Goal: Task Accomplishment & Management: Manage account settings

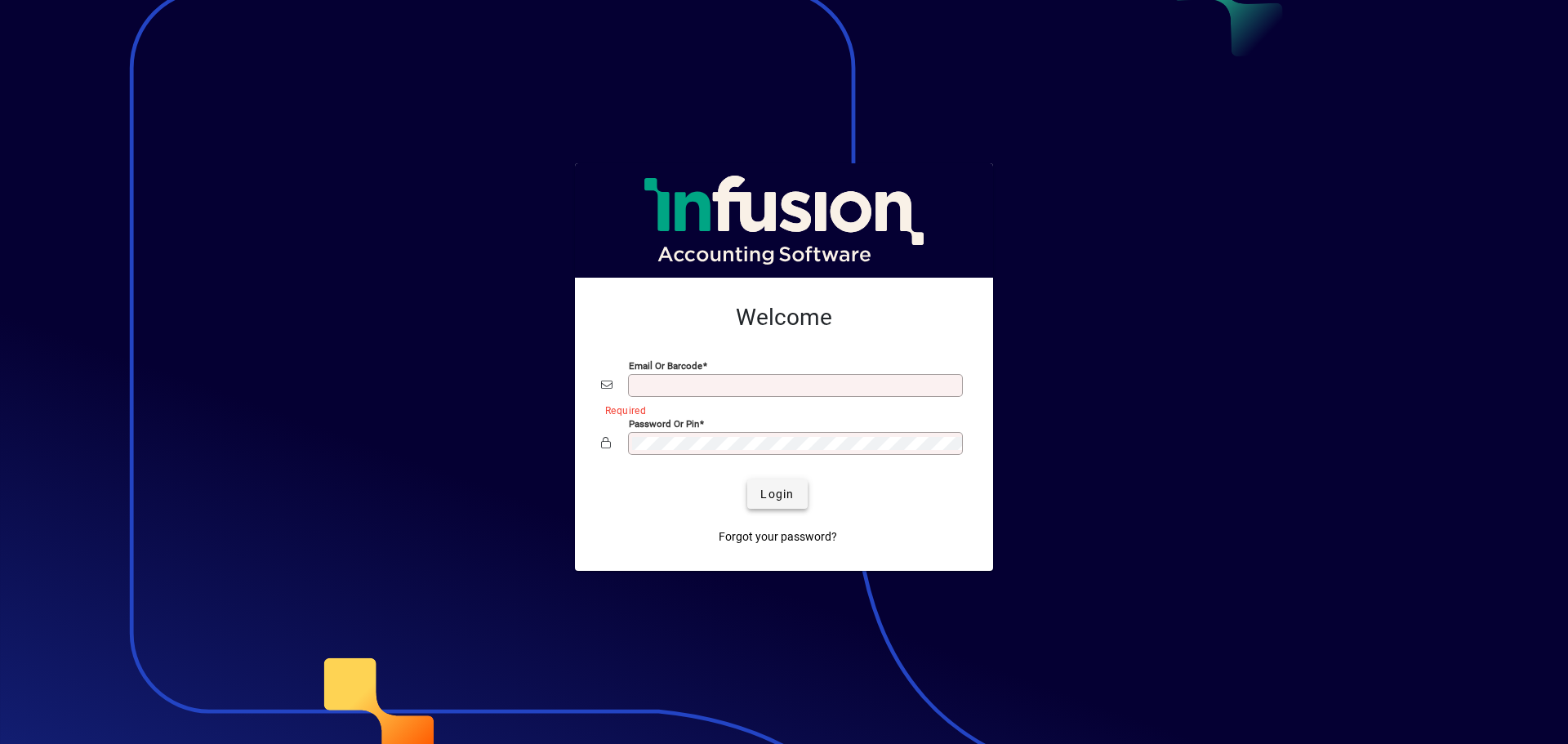
type input "**********"
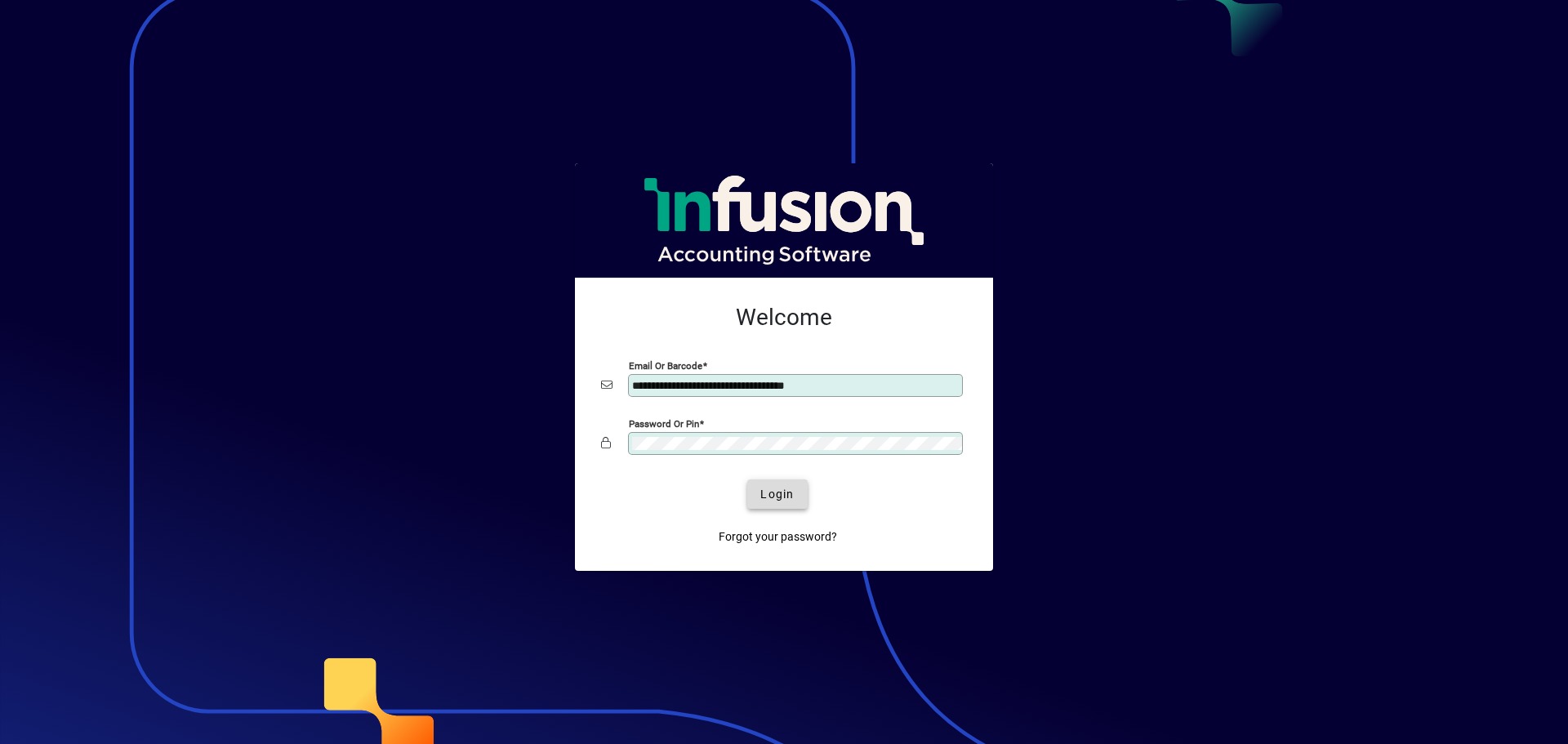
click at [780, 496] on span "Login" at bounding box center [777, 494] width 34 height 17
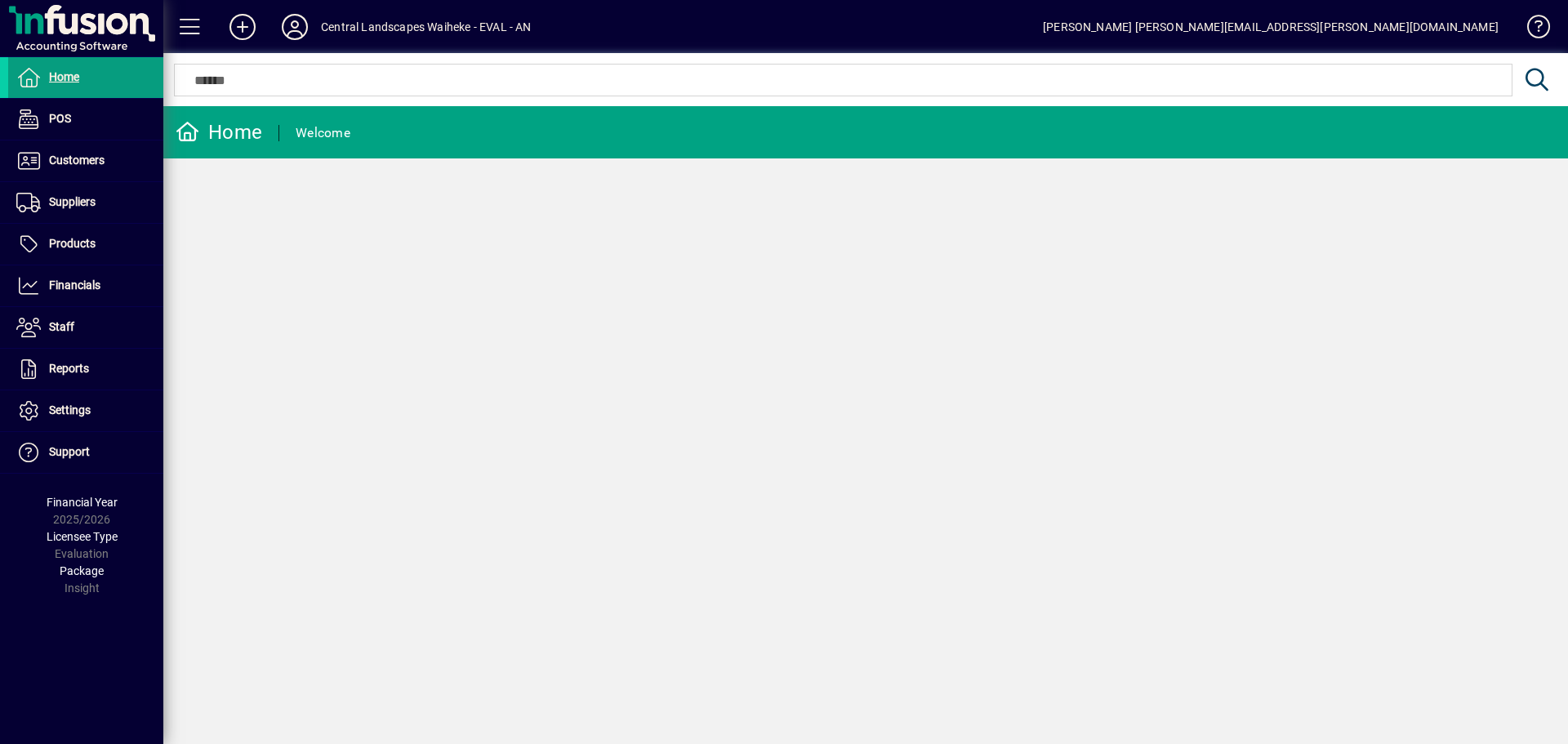
click at [1006, 23] on mat-toolbar-row "Central Landscapes Waiheke - EVAL - AN Gargi Palande gargi.palande@centrallands…" at bounding box center [865, 27] width 1404 height 53
